Goal: Browse casually: Explore the website without a specific task or goal

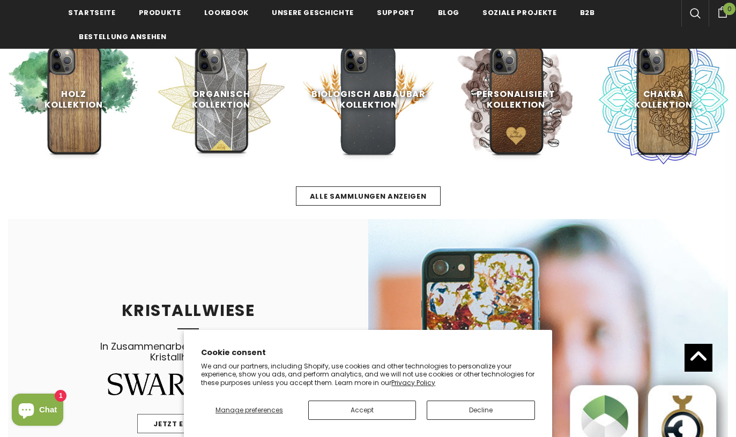
scroll to position [540, 0]
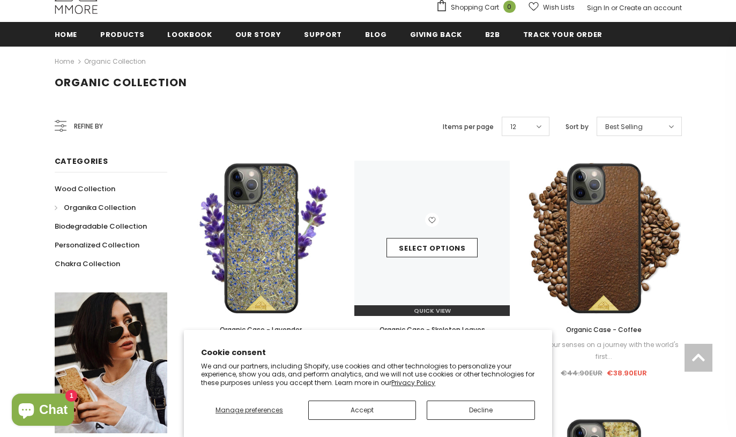
scroll to position [132, 0]
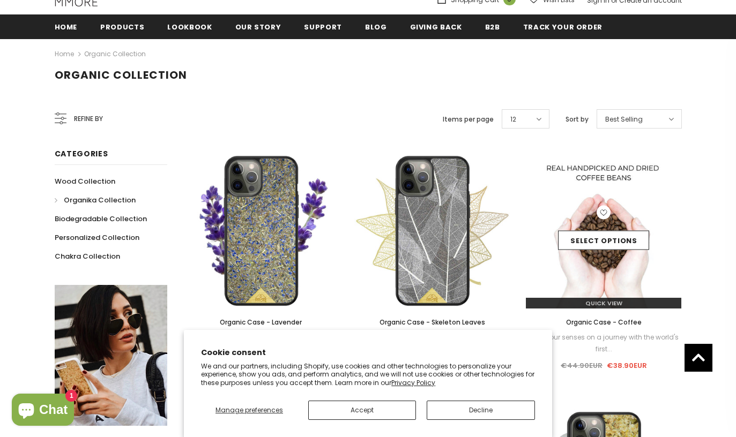
click at [576, 220] on div "Select options" at bounding box center [603, 231] width 155 height 51
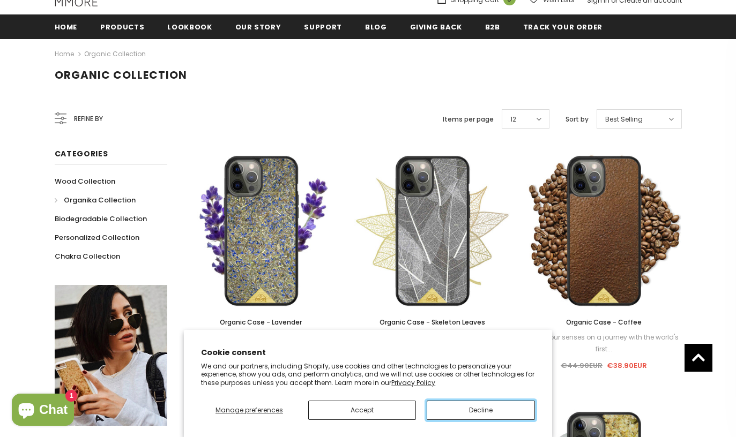
click at [453, 407] on button "Decline" at bounding box center [481, 410] width 108 height 19
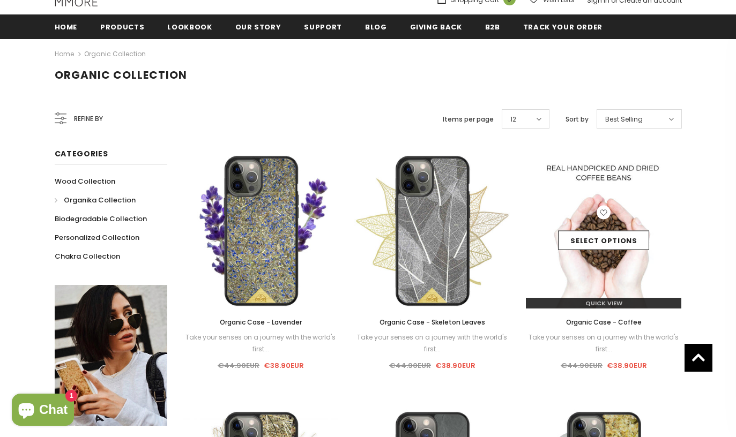
click at [589, 257] on img at bounding box center [603, 230] width 155 height 155
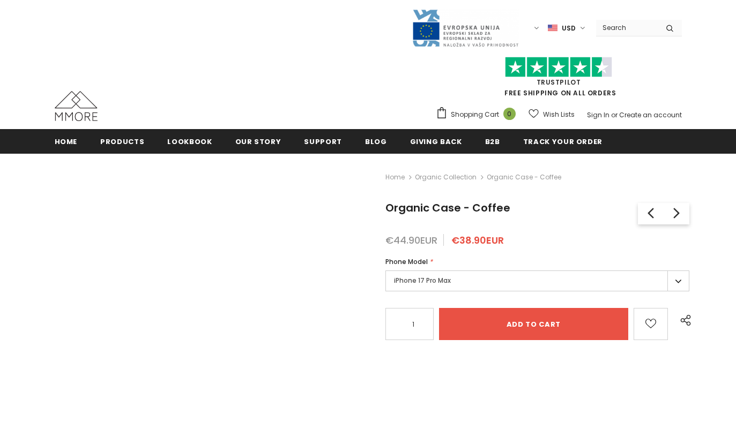
click at [594, 237] on div "€44.90EUR €38.90EUR" at bounding box center [537, 240] width 304 height 11
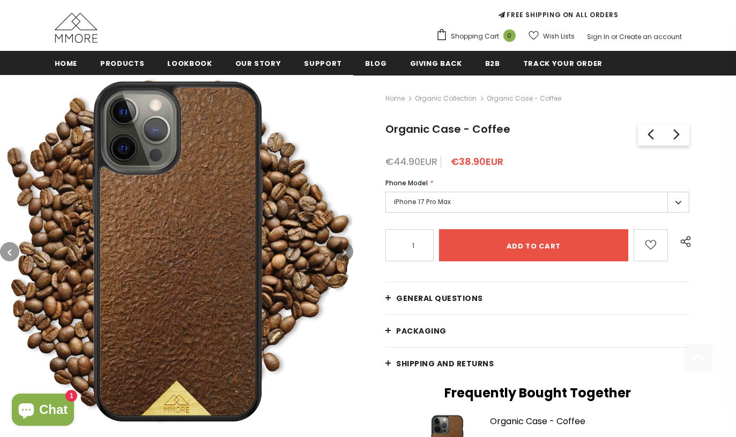
scroll to position [123, 0]
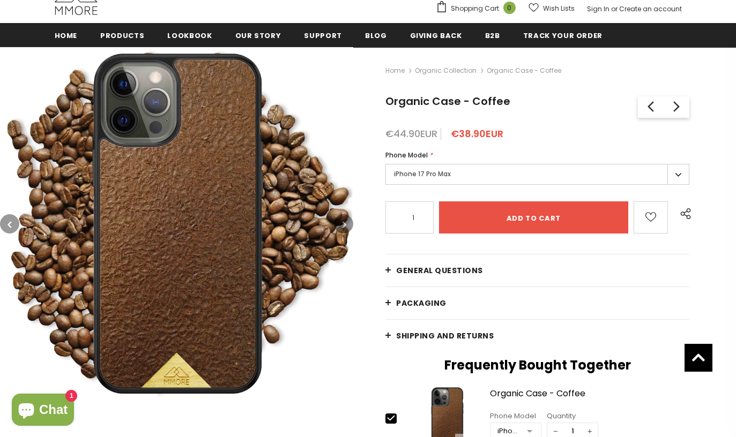
click at [169, 327] on img at bounding box center [176, 223] width 353 height 353
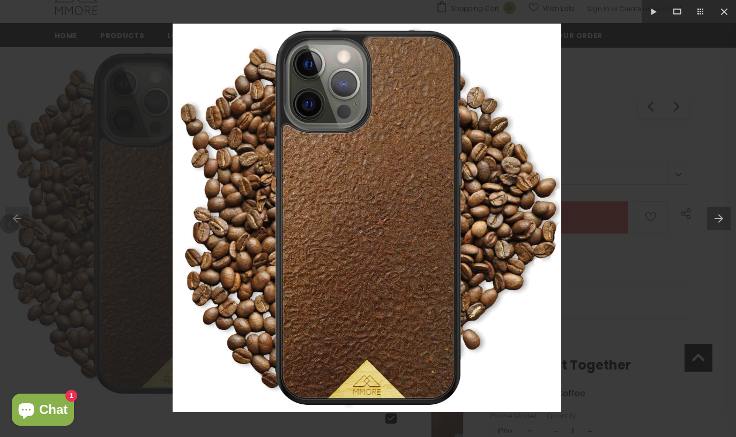
click at [718, 215] on button at bounding box center [721, 219] width 29 height 54
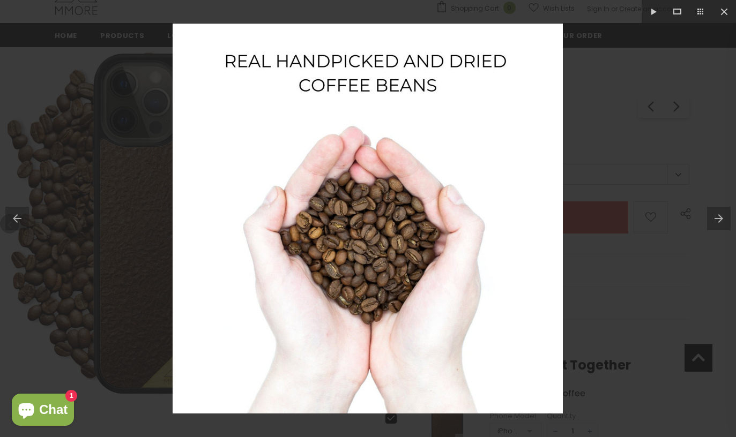
click at [718, 215] on button at bounding box center [721, 219] width 29 height 54
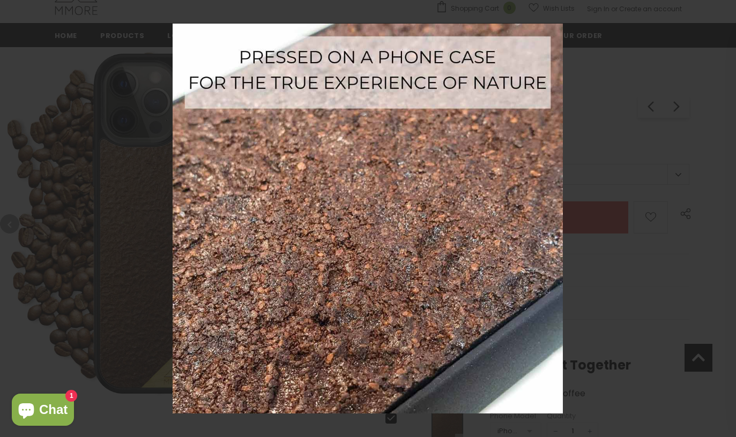
click at [718, 215] on button at bounding box center [721, 219] width 29 height 54
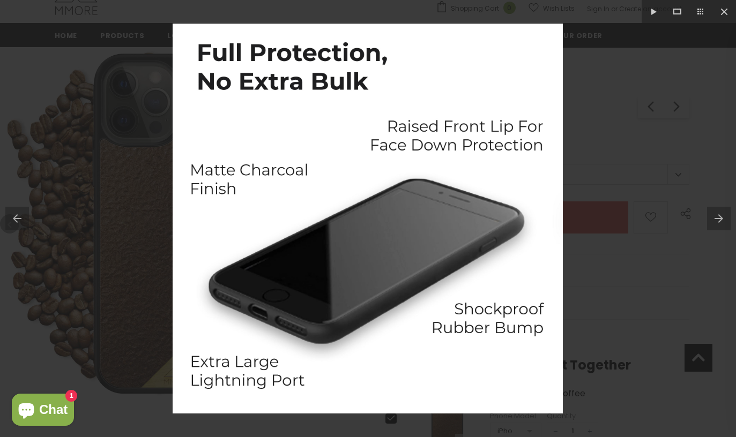
click at [718, 215] on button at bounding box center [721, 219] width 29 height 54
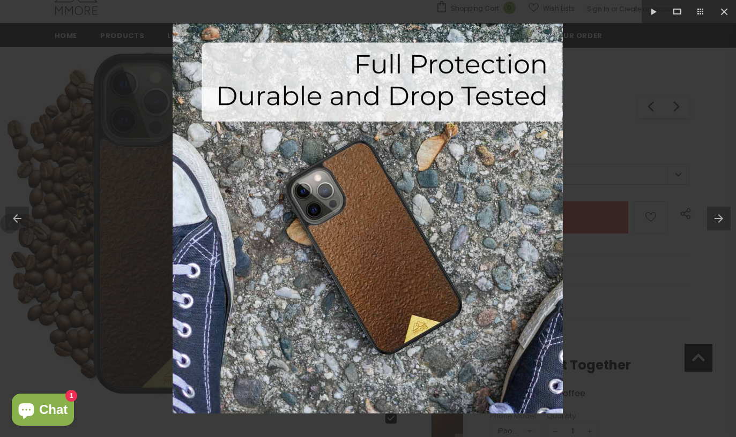
click at [718, 215] on button at bounding box center [721, 219] width 29 height 54
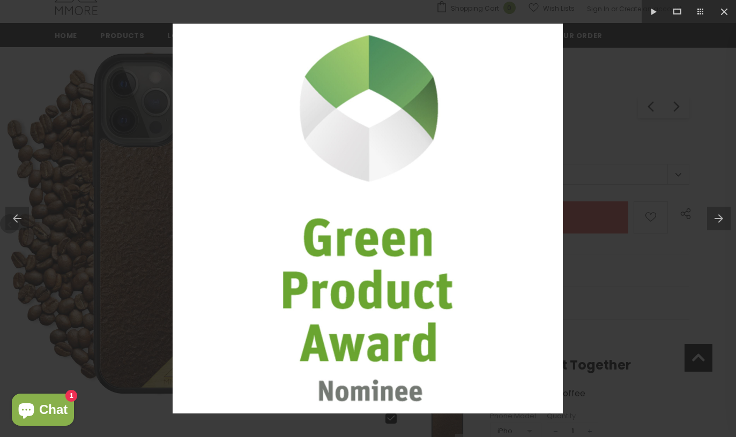
click at [718, 215] on button at bounding box center [721, 219] width 29 height 54
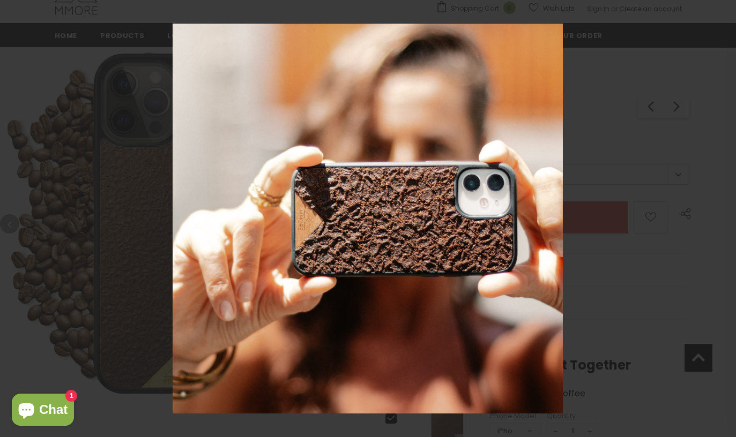
click at [718, 215] on button at bounding box center [721, 219] width 29 height 54
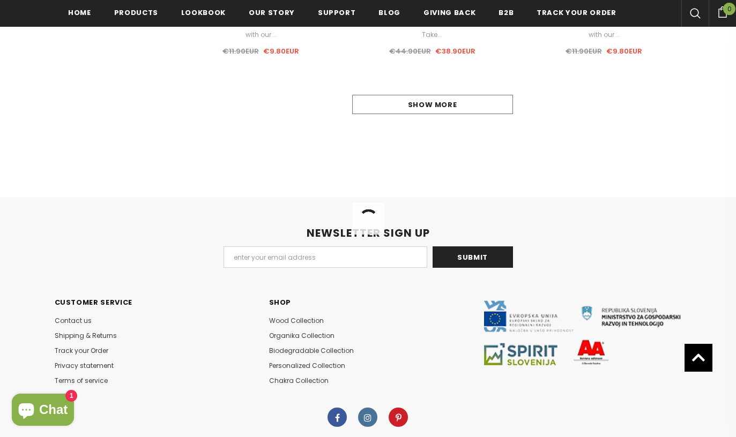
scroll to position [1221, 0]
